Goal: Task Accomplishment & Management: Manage account settings

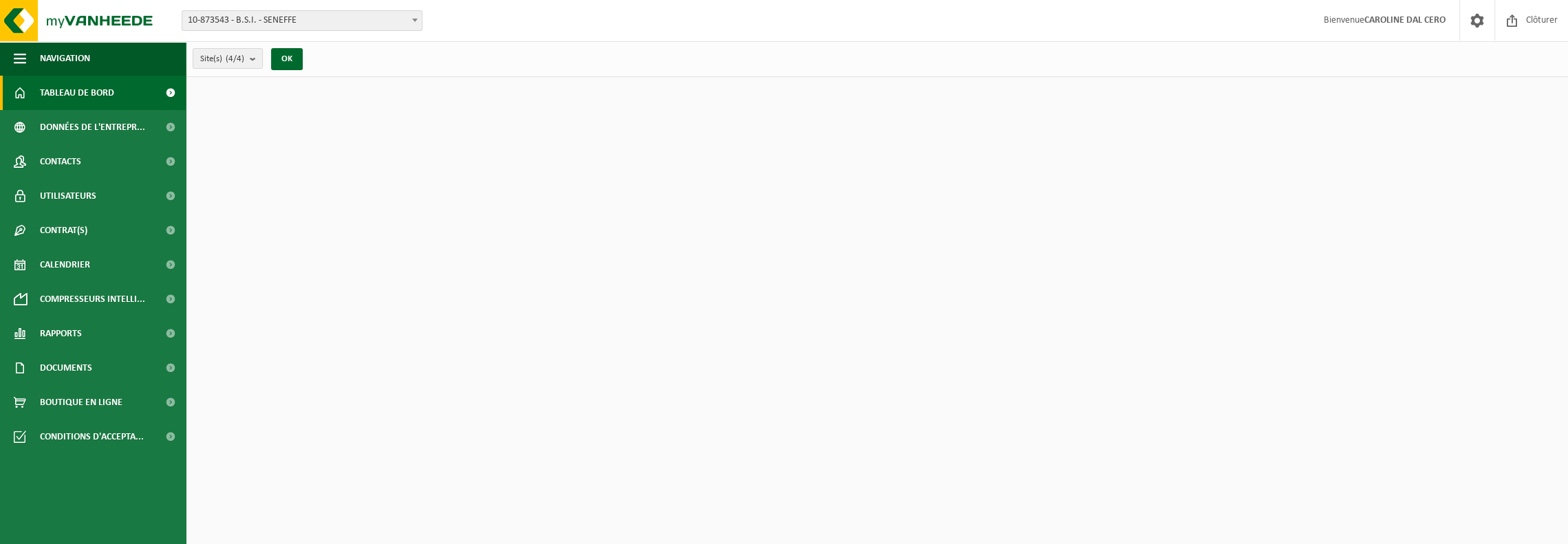
click at [357, 25] on span "10-873543 - B.S.I. - SENEFFE" at bounding box center [302, 20] width 240 height 19
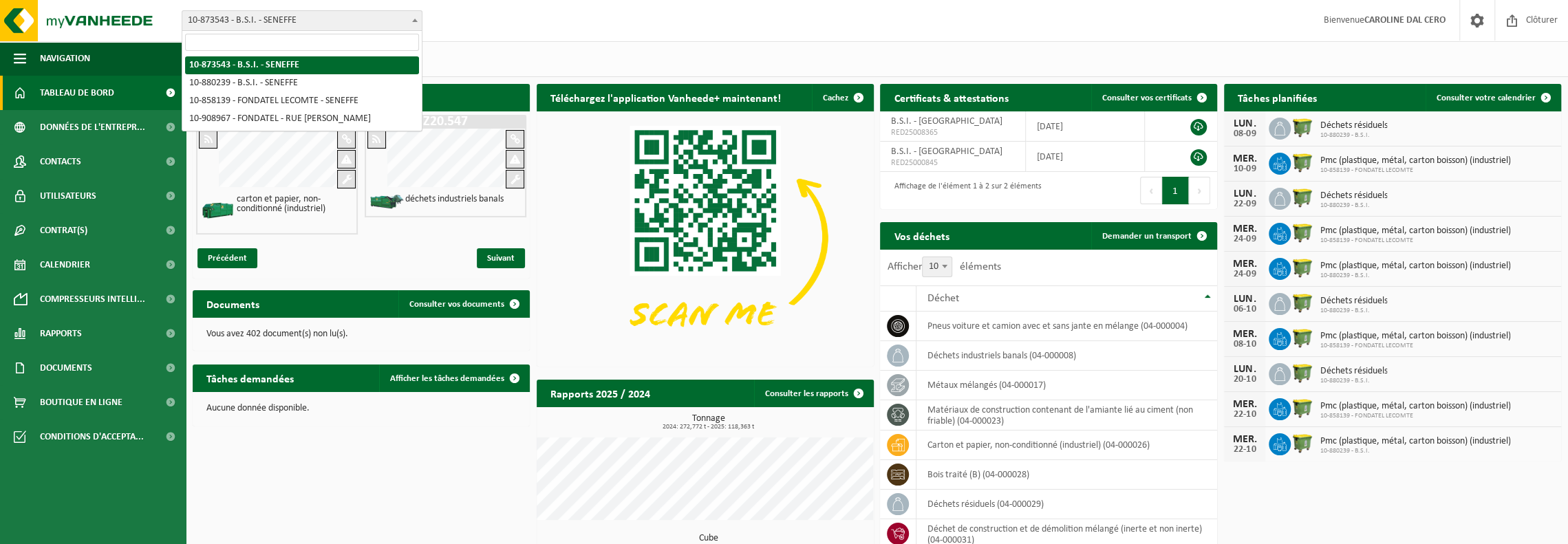
click at [529, 29] on div "Site: 10-873543 - B.S.I. - SENEFFE 10-880239 - B.S.I. - SENEFFE 10-858139 - FON…" at bounding box center [784, 21] width 1568 height 42
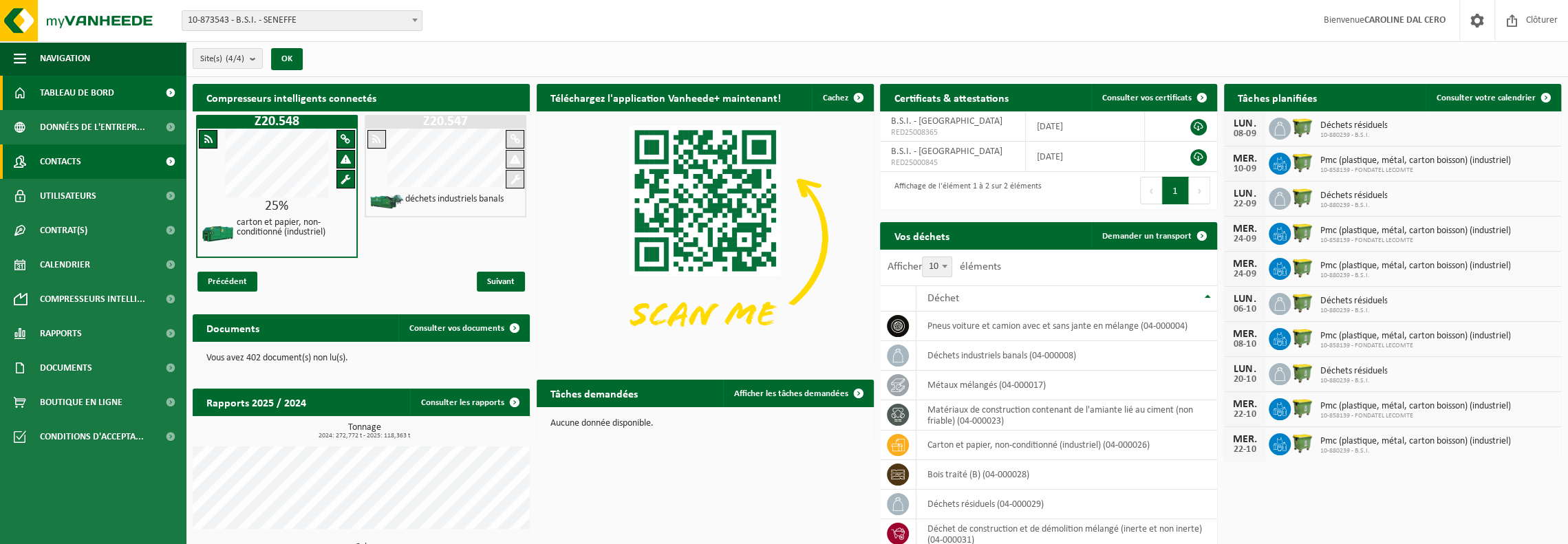
click at [116, 165] on link "Contacts" at bounding box center [93, 161] width 186 height 34
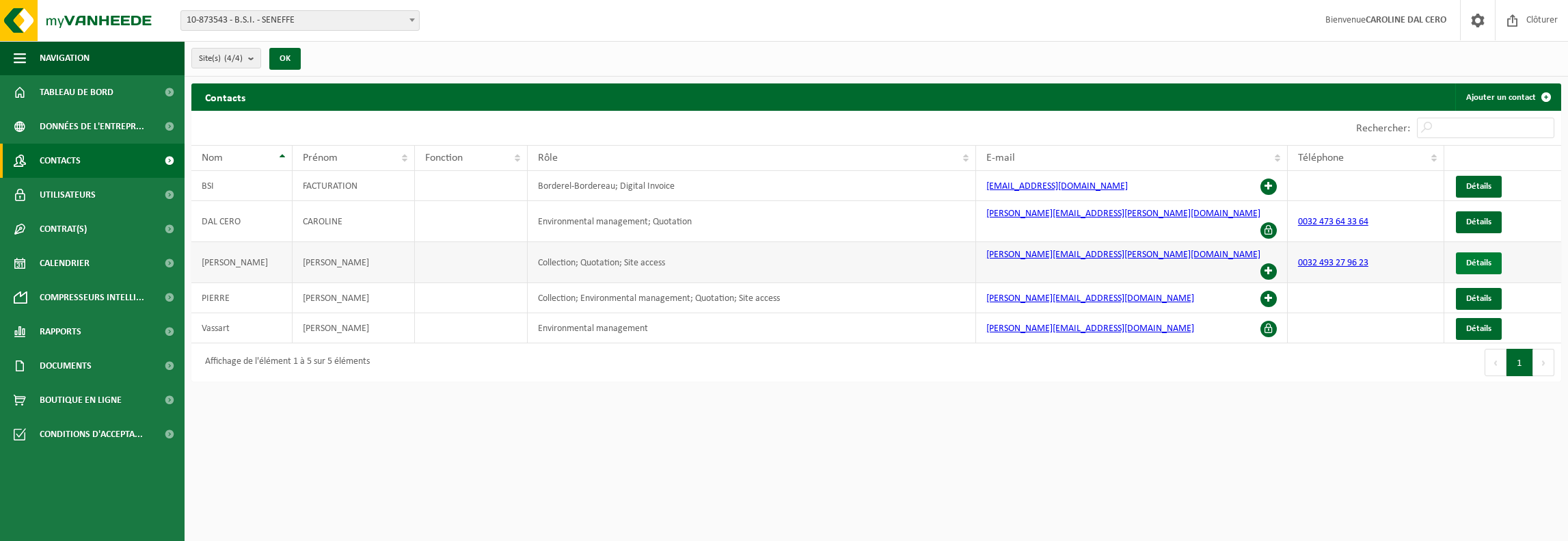
click at [1477, 259] on span "Détails" at bounding box center [1479, 263] width 26 height 9
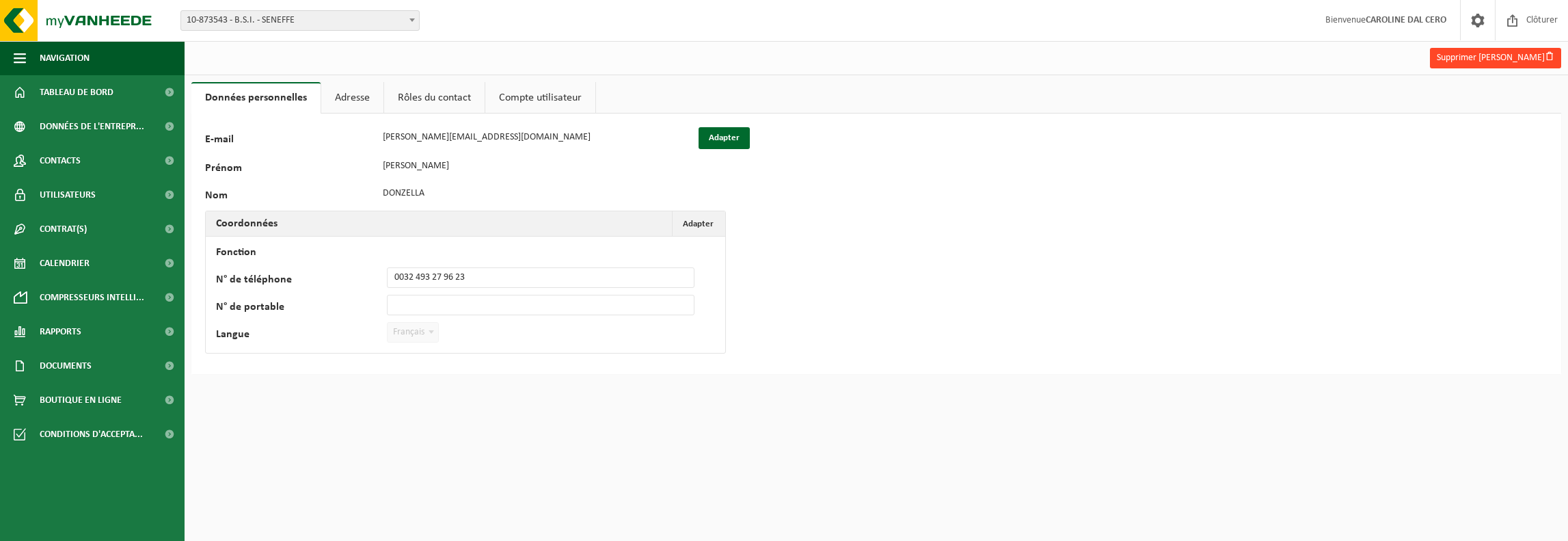
click at [1524, 61] on button "Supprimer Rocco Donzella" at bounding box center [1495, 58] width 131 height 21
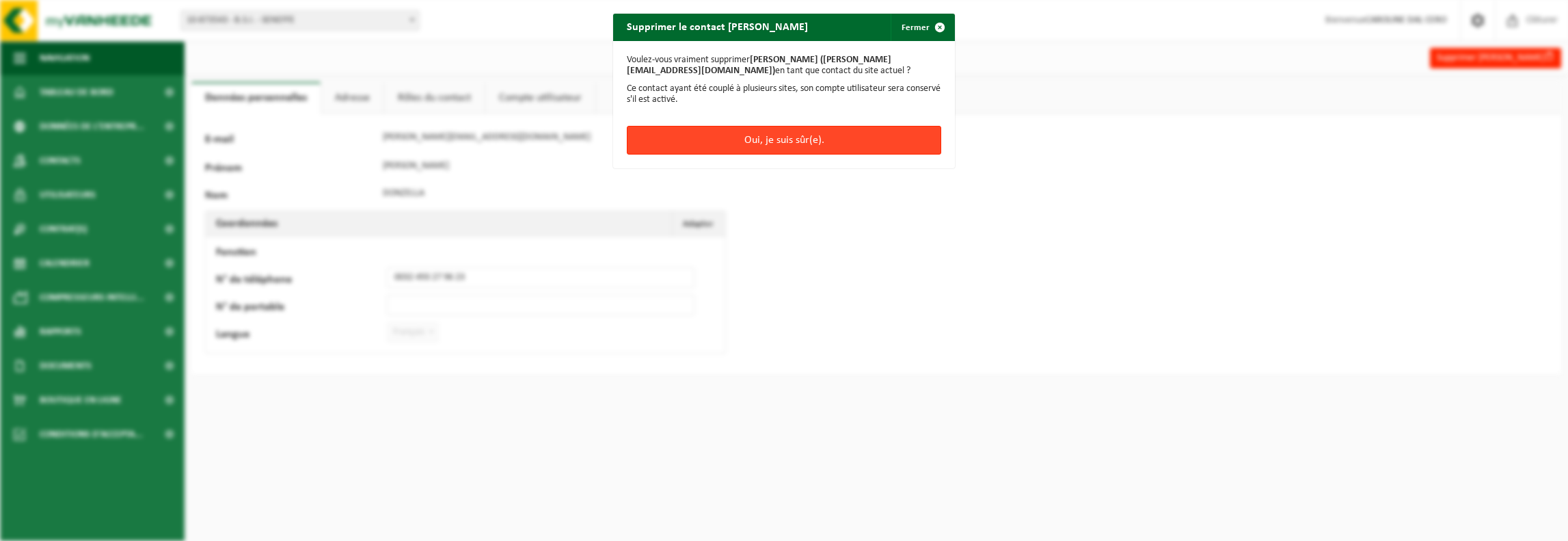
click at [847, 134] on button "Oui, je suis sûr(e)." at bounding box center [784, 140] width 315 height 29
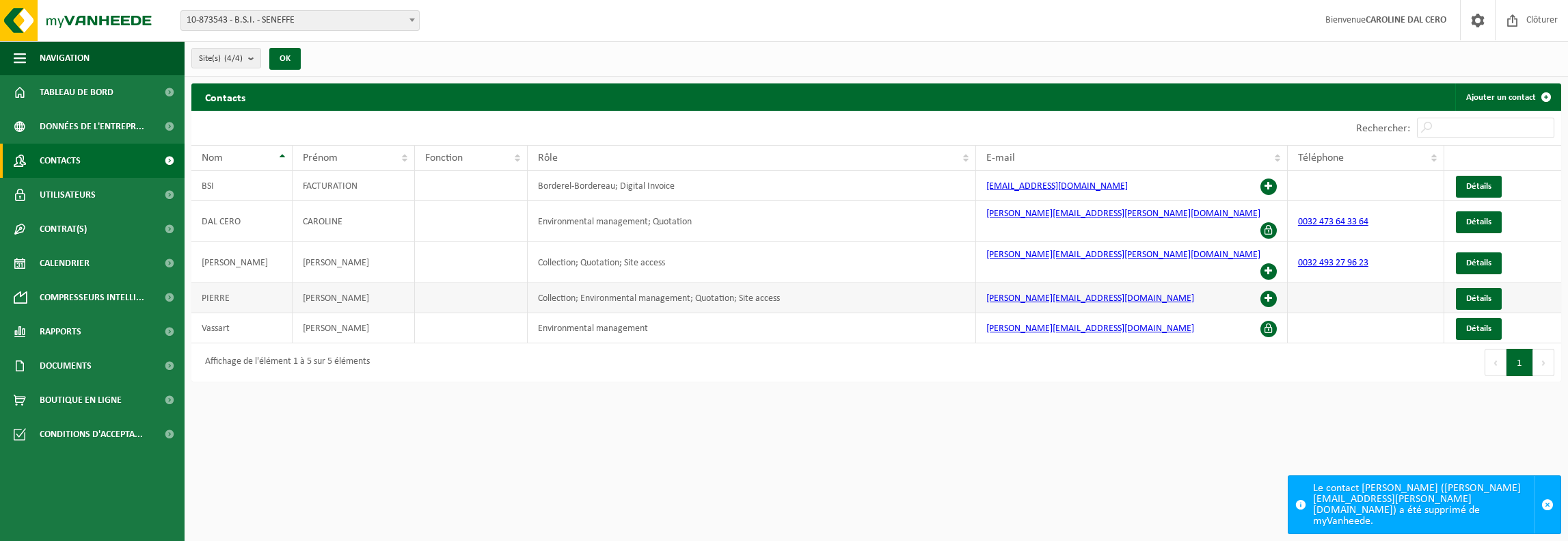
click at [615, 284] on td "Collection; Environmental management; Quotation; Site access" at bounding box center [752, 299] width 448 height 31
click at [1489, 294] on span "Détails" at bounding box center [1479, 299] width 26 height 9
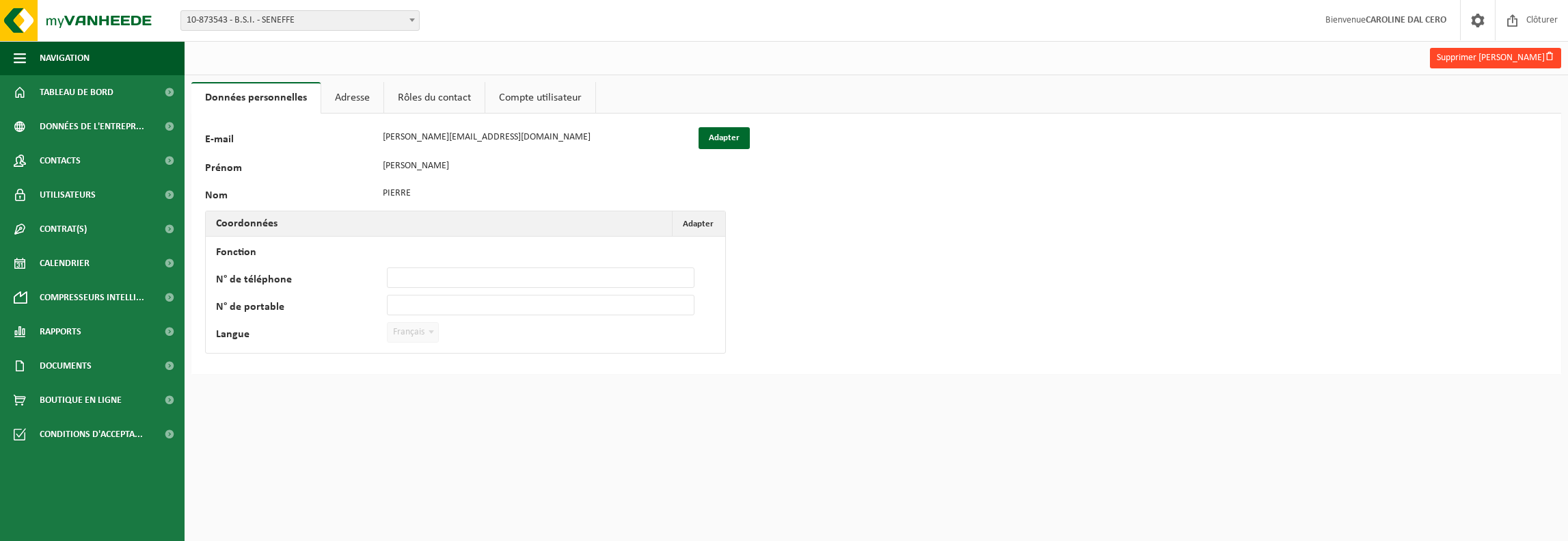
click at [1462, 61] on button "Supprimer [PERSON_NAME]" at bounding box center [1495, 58] width 131 height 21
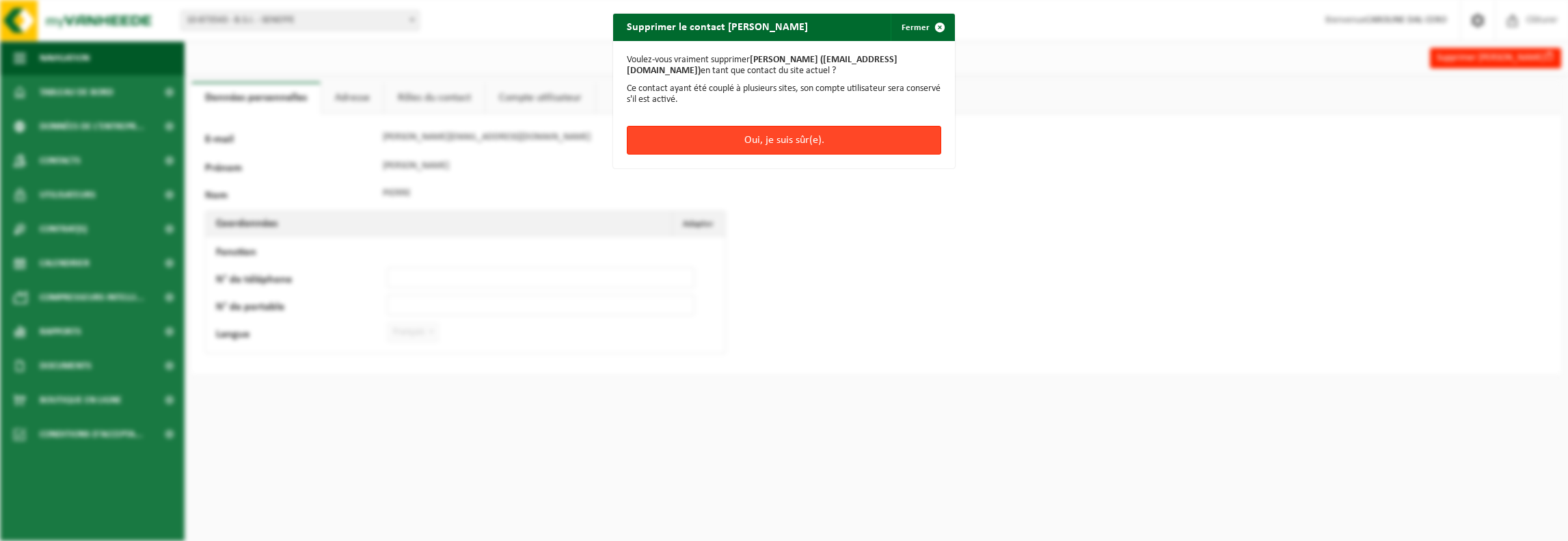
click at [811, 144] on button "Oui, je suis sûr(e)." at bounding box center [784, 140] width 315 height 29
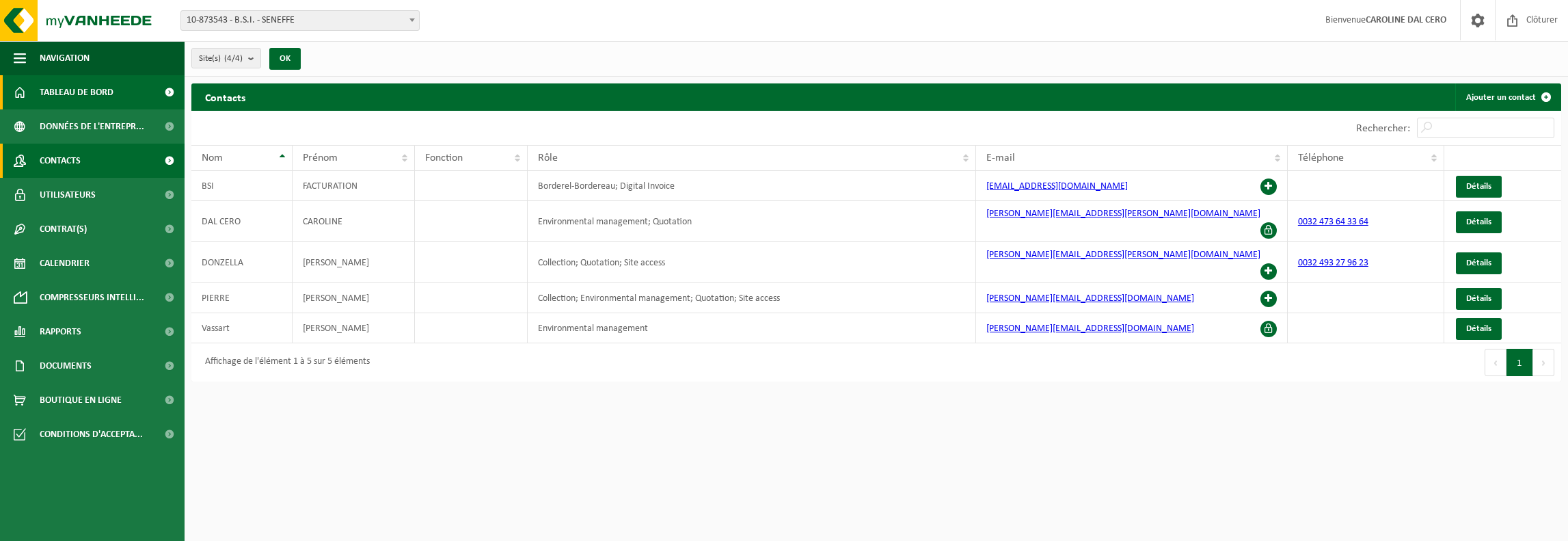
click at [96, 99] on span "Tableau de bord" at bounding box center [77, 92] width 74 height 34
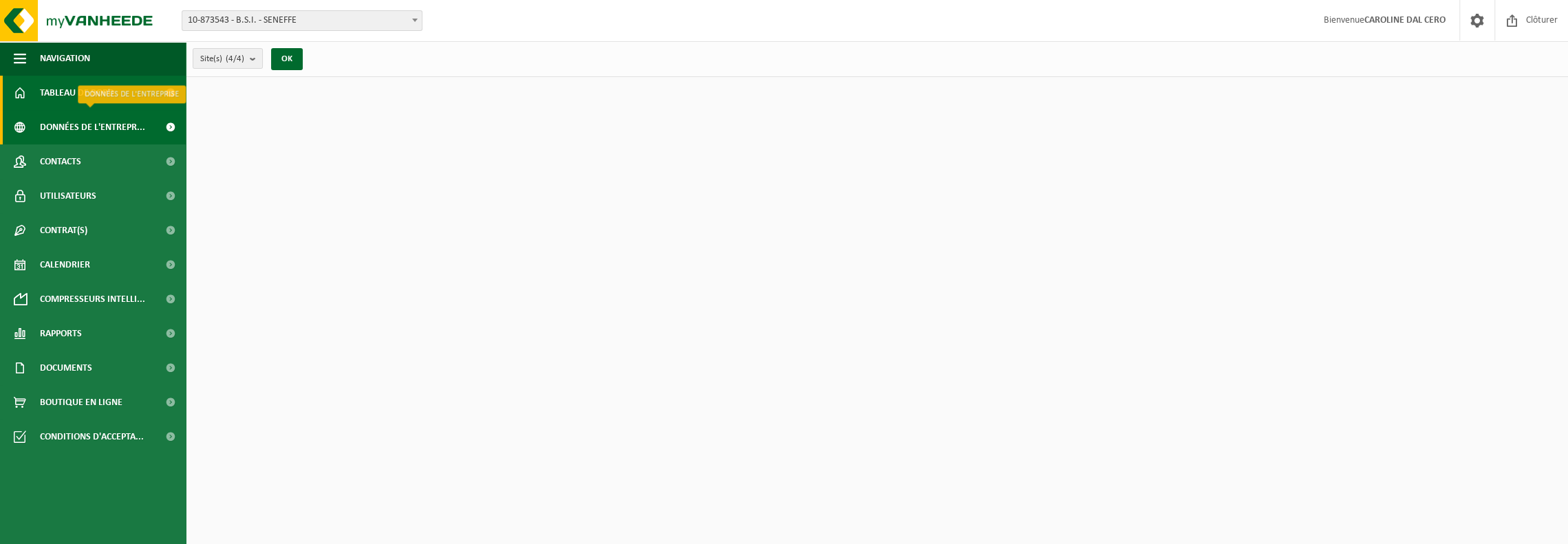
click at [91, 129] on span "Données de l'entrepr..." at bounding box center [92, 127] width 105 height 34
